Goal: Task Accomplishment & Management: Use online tool/utility

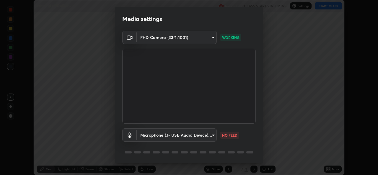
scroll to position [18, 0]
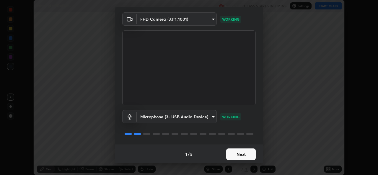
click at [240, 158] on button "Next" at bounding box center [241, 155] width 30 height 12
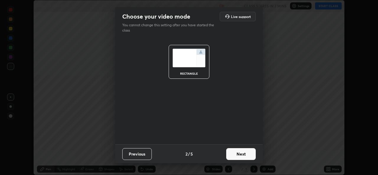
click at [243, 156] on button "Next" at bounding box center [241, 154] width 30 height 12
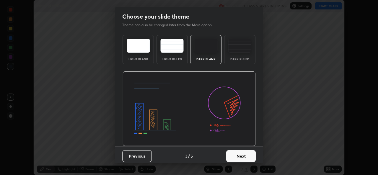
click at [243, 157] on button "Next" at bounding box center [241, 156] width 30 height 12
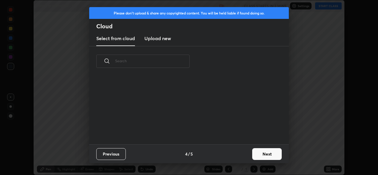
click at [246, 155] on div "Previous 4 / 5 Next" at bounding box center [189, 153] width 200 height 19
click at [255, 157] on button "Next" at bounding box center [267, 154] width 30 height 12
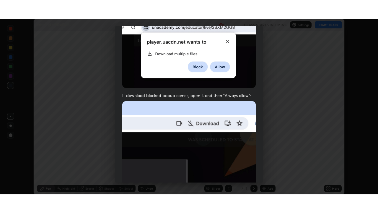
scroll to position [139, 0]
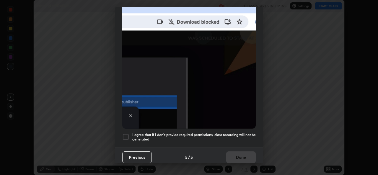
click at [166, 134] on h5 "I agree that if I don't provide required permissions, class recording will not …" at bounding box center [193, 137] width 123 height 9
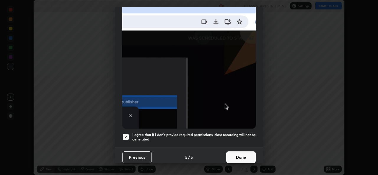
click at [235, 151] on button "Done" at bounding box center [241, 157] width 30 height 12
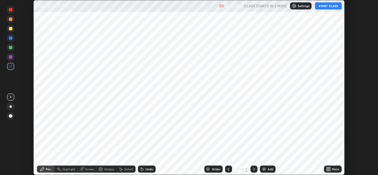
click at [269, 171] on div "Add" at bounding box center [271, 169] width 6 height 3
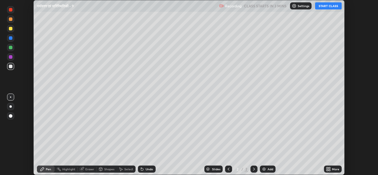
click at [330, 168] on icon at bounding box center [329, 167] width 1 height 1
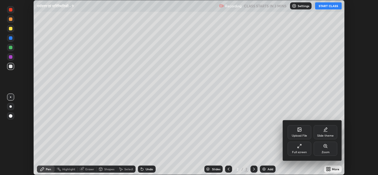
click at [303, 149] on div "Full screen" at bounding box center [300, 149] width 24 height 14
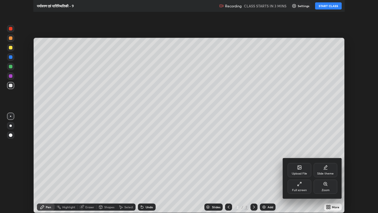
scroll to position [213, 378]
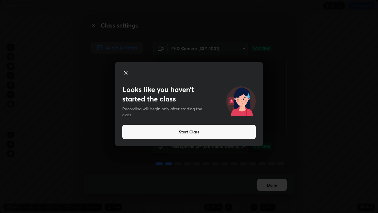
click at [188, 130] on button "Start Class" at bounding box center [188, 132] width 133 height 14
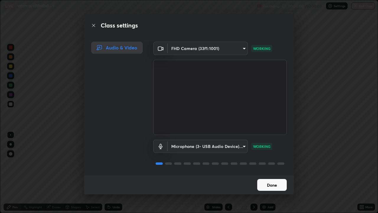
click at [209, 129] on video at bounding box center [219, 97] width 133 height 75
click at [277, 175] on button "Done" at bounding box center [272, 185] width 30 height 12
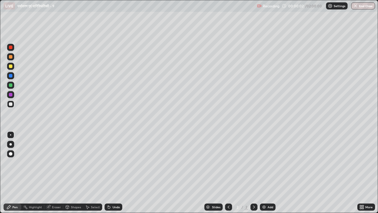
click at [268, 175] on div "Add" at bounding box center [271, 206] width 6 height 3
click at [269, 175] on div "Add" at bounding box center [271, 206] width 6 height 3
click at [268, 175] on div "Add" at bounding box center [271, 206] width 6 height 3
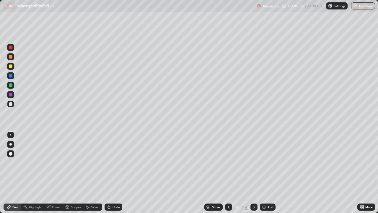
click at [268, 175] on div "Add" at bounding box center [271, 206] width 6 height 3
click at [228, 175] on icon at bounding box center [228, 206] width 5 height 5
click at [227, 175] on icon at bounding box center [228, 206] width 5 height 5
click at [228, 175] on icon at bounding box center [228, 206] width 5 height 5
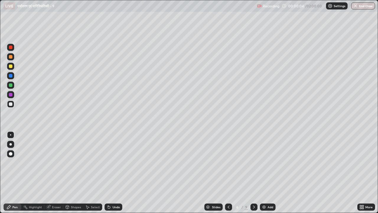
click at [228, 175] on icon at bounding box center [228, 206] width 5 height 5
click at [227, 175] on icon at bounding box center [228, 206] width 5 height 5
click at [228, 175] on icon at bounding box center [228, 206] width 5 height 5
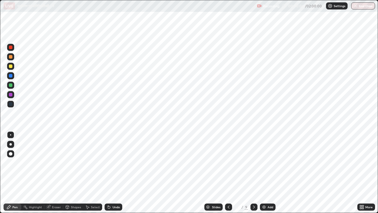
click at [253, 175] on icon at bounding box center [254, 206] width 5 height 5
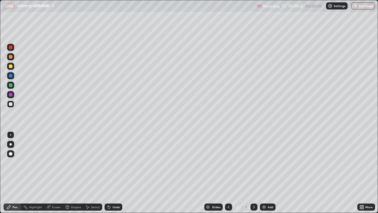
click at [10, 144] on div at bounding box center [10, 144] width 2 height 2
click at [11, 86] on div at bounding box center [11, 85] width 4 height 4
click at [113, 175] on div "Undo" at bounding box center [116, 206] width 7 height 3
click at [11, 104] on div at bounding box center [11, 104] width 4 height 4
click at [10, 86] on div at bounding box center [11, 85] width 4 height 4
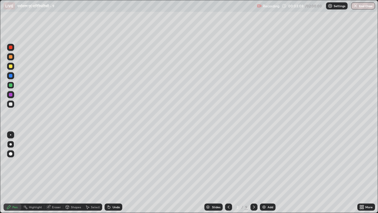
click at [12, 96] on div at bounding box center [10, 94] width 7 height 7
click at [11, 85] on div at bounding box center [11, 85] width 4 height 4
click at [10, 67] on div at bounding box center [11, 66] width 4 height 4
click at [11, 76] on div at bounding box center [11, 76] width 4 height 4
click at [13, 66] on div at bounding box center [10, 66] width 7 height 7
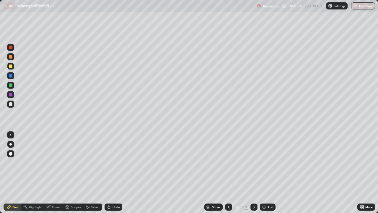
click at [13, 57] on div at bounding box center [10, 56] width 7 height 7
click at [250, 175] on div at bounding box center [253, 207] width 7 height 12
click at [10, 84] on div at bounding box center [11, 85] width 4 height 4
click at [10, 95] on div at bounding box center [11, 95] width 4 height 4
click at [10, 68] on div at bounding box center [10, 66] width 7 height 7
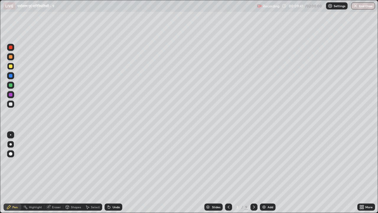
click at [11, 86] on div at bounding box center [11, 85] width 4 height 4
click at [11, 85] on div at bounding box center [11, 85] width 4 height 4
click at [10, 105] on div at bounding box center [11, 104] width 4 height 4
click at [227, 175] on icon at bounding box center [228, 206] width 5 height 5
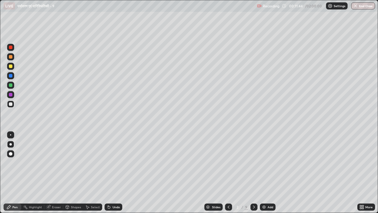
click at [253, 175] on icon at bounding box center [254, 206] width 5 height 5
click at [10, 95] on div at bounding box center [11, 95] width 4 height 4
click at [11, 86] on div at bounding box center [11, 85] width 4 height 4
click at [252, 175] on icon at bounding box center [254, 206] width 5 height 5
click at [11, 67] on div at bounding box center [11, 66] width 4 height 4
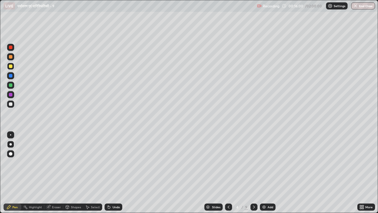
click at [11, 76] on div at bounding box center [11, 76] width 4 height 4
click at [11, 68] on div at bounding box center [11, 66] width 4 height 4
click at [10, 87] on div at bounding box center [11, 85] width 4 height 4
click at [11, 94] on div at bounding box center [11, 95] width 4 height 4
click at [10, 105] on div at bounding box center [11, 104] width 4 height 4
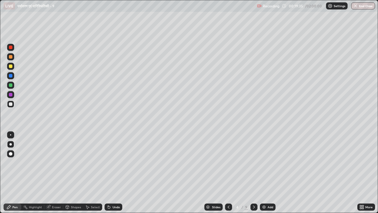
click at [11, 68] on div at bounding box center [11, 66] width 4 height 4
click at [11, 85] on div at bounding box center [11, 85] width 4 height 4
click at [9, 75] on div at bounding box center [11, 76] width 4 height 4
click at [9, 104] on div at bounding box center [11, 104] width 4 height 4
click at [10, 59] on div at bounding box center [10, 56] width 7 height 7
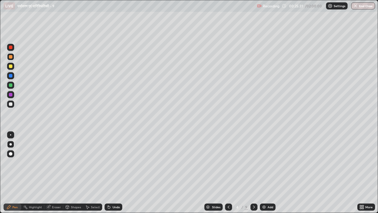
click at [9, 103] on div at bounding box center [11, 104] width 4 height 4
click at [30, 175] on div "Highlight" at bounding box center [35, 206] width 13 height 3
click at [11, 175] on icon at bounding box center [10, 186] width 3 height 3
click at [11, 94] on div at bounding box center [11, 95] width 4 height 4
click at [228, 175] on icon at bounding box center [228, 206] width 5 height 5
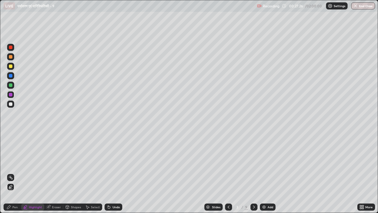
click at [228, 175] on icon at bounding box center [228, 206] width 5 height 5
click at [252, 175] on icon at bounding box center [254, 206] width 5 height 5
click at [11, 84] on div at bounding box center [11, 85] width 4 height 4
click at [12, 175] on div "Pen" at bounding box center [13, 206] width 18 height 7
click at [8, 68] on div at bounding box center [10, 66] width 7 height 7
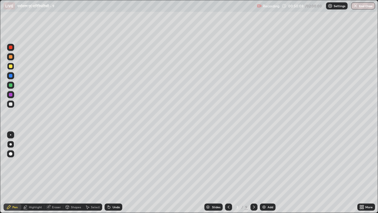
click at [253, 175] on icon at bounding box center [254, 206] width 5 height 5
click at [252, 175] on icon at bounding box center [254, 206] width 5 height 5
click at [10, 105] on div at bounding box center [11, 104] width 4 height 4
click at [10, 95] on div at bounding box center [11, 95] width 4 height 4
click at [14, 87] on div at bounding box center [10, 85] width 7 height 7
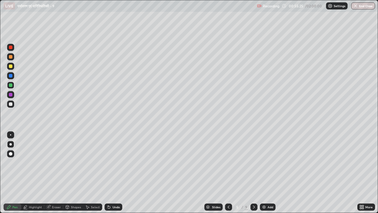
click at [10, 78] on div at bounding box center [10, 75] width 7 height 7
click at [9, 87] on div at bounding box center [11, 85] width 4 height 4
click at [8, 67] on div at bounding box center [10, 66] width 7 height 7
click at [12, 102] on div at bounding box center [11, 104] width 4 height 4
click at [11, 47] on div at bounding box center [11, 47] width 4 height 4
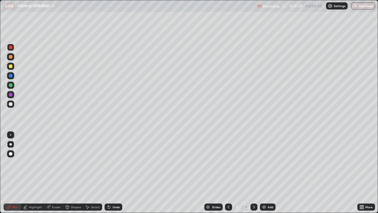
click at [10, 84] on div at bounding box center [11, 85] width 4 height 4
click at [253, 175] on icon at bounding box center [254, 206] width 5 height 5
click at [12, 67] on div at bounding box center [11, 66] width 4 height 4
click at [10, 76] on div at bounding box center [11, 76] width 4 height 4
click at [10, 104] on div at bounding box center [11, 104] width 4 height 4
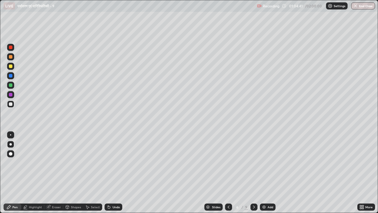
click at [11, 76] on div at bounding box center [11, 76] width 4 height 4
click at [10, 86] on div at bounding box center [11, 85] width 4 height 4
click at [10, 94] on div at bounding box center [11, 95] width 4 height 4
click at [10, 85] on div at bounding box center [11, 85] width 4 height 4
click at [11, 104] on div at bounding box center [11, 104] width 4 height 4
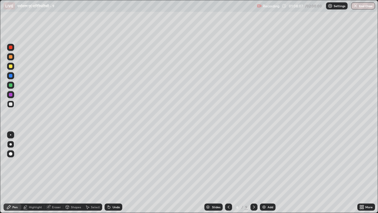
click at [11, 94] on div at bounding box center [11, 95] width 4 height 4
click at [11, 68] on div at bounding box center [10, 66] width 7 height 7
click at [12, 47] on div at bounding box center [11, 47] width 4 height 4
click at [10, 76] on div at bounding box center [11, 76] width 4 height 4
click at [11, 67] on div at bounding box center [11, 66] width 4 height 4
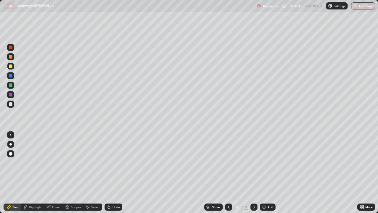
click at [13, 85] on div at bounding box center [10, 85] width 7 height 7
click at [10, 103] on div at bounding box center [11, 104] width 4 height 4
click at [250, 175] on div at bounding box center [253, 207] width 7 height 12
click at [12, 67] on div at bounding box center [11, 66] width 4 height 4
click at [11, 105] on div at bounding box center [11, 104] width 4 height 4
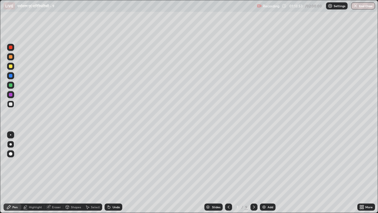
click at [10, 68] on div at bounding box center [11, 66] width 4 height 4
click at [10, 96] on div at bounding box center [11, 95] width 4 height 4
click at [10, 67] on div at bounding box center [11, 66] width 4 height 4
click at [11, 87] on div at bounding box center [11, 85] width 4 height 4
click at [12, 48] on div at bounding box center [11, 47] width 4 height 4
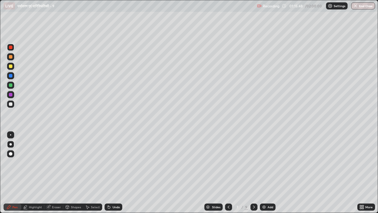
click at [11, 76] on div at bounding box center [11, 76] width 4 height 4
click at [11, 106] on div at bounding box center [10, 103] width 7 height 7
click at [13, 78] on div at bounding box center [10, 75] width 7 height 7
click at [11, 85] on div at bounding box center [11, 85] width 4 height 4
click at [229, 175] on div at bounding box center [228, 206] width 7 height 7
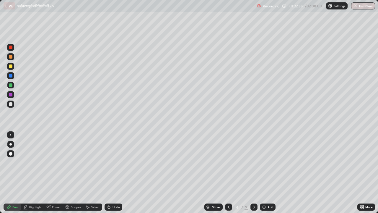
click at [250, 175] on div at bounding box center [253, 206] width 7 height 7
click at [264, 175] on img at bounding box center [264, 206] width 5 height 5
click at [109, 175] on icon at bounding box center [109, 206] width 5 height 5
click at [11, 94] on div at bounding box center [11, 95] width 4 height 4
click at [12, 78] on div at bounding box center [10, 75] width 7 height 7
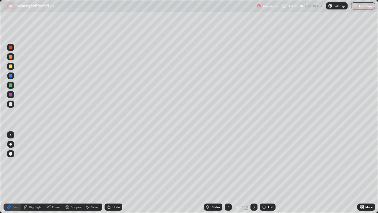
click at [11, 84] on div at bounding box center [11, 85] width 4 height 4
click at [11, 58] on div at bounding box center [11, 57] width 4 height 4
click at [228, 175] on icon at bounding box center [228, 206] width 5 height 5
click at [294, 6] on div "01:55:45" at bounding box center [296, 6] width 17 height 4
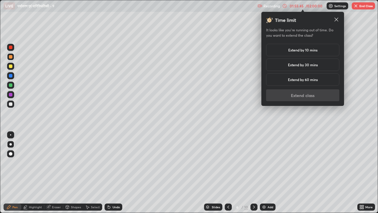
click at [283, 50] on div "Extend by 10 mins" at bounding box center [302, 50] width 73 height 12
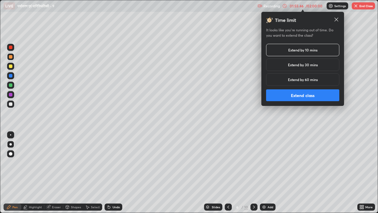
click at [291, 100] on button "Extend class" at bounding box center [302, 95] width 73 height 12
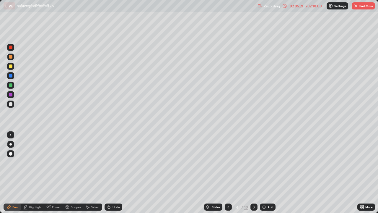
click at [357, 7] on img "button" at bounding box center [355, 6] width 5 height 5
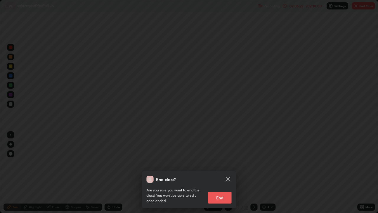
click at [214, 175] on button "End" at bounding box center [220, 197] width 24 height 12
